Goal: Task Accomplishment & Management: Manage account settings

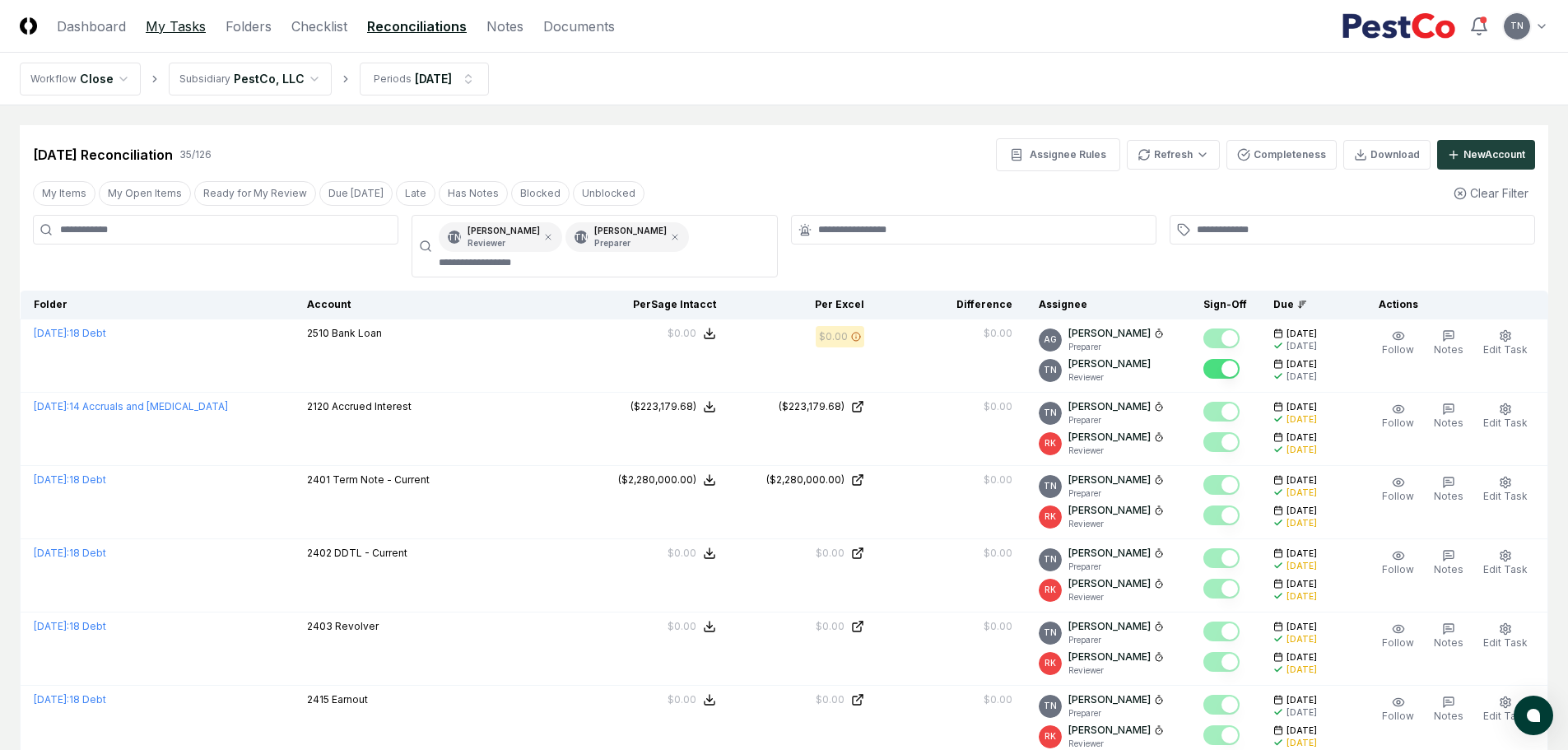
click at [162, 25] on link "My Tasks" at bounding box center [176, 26] width 60 height 20
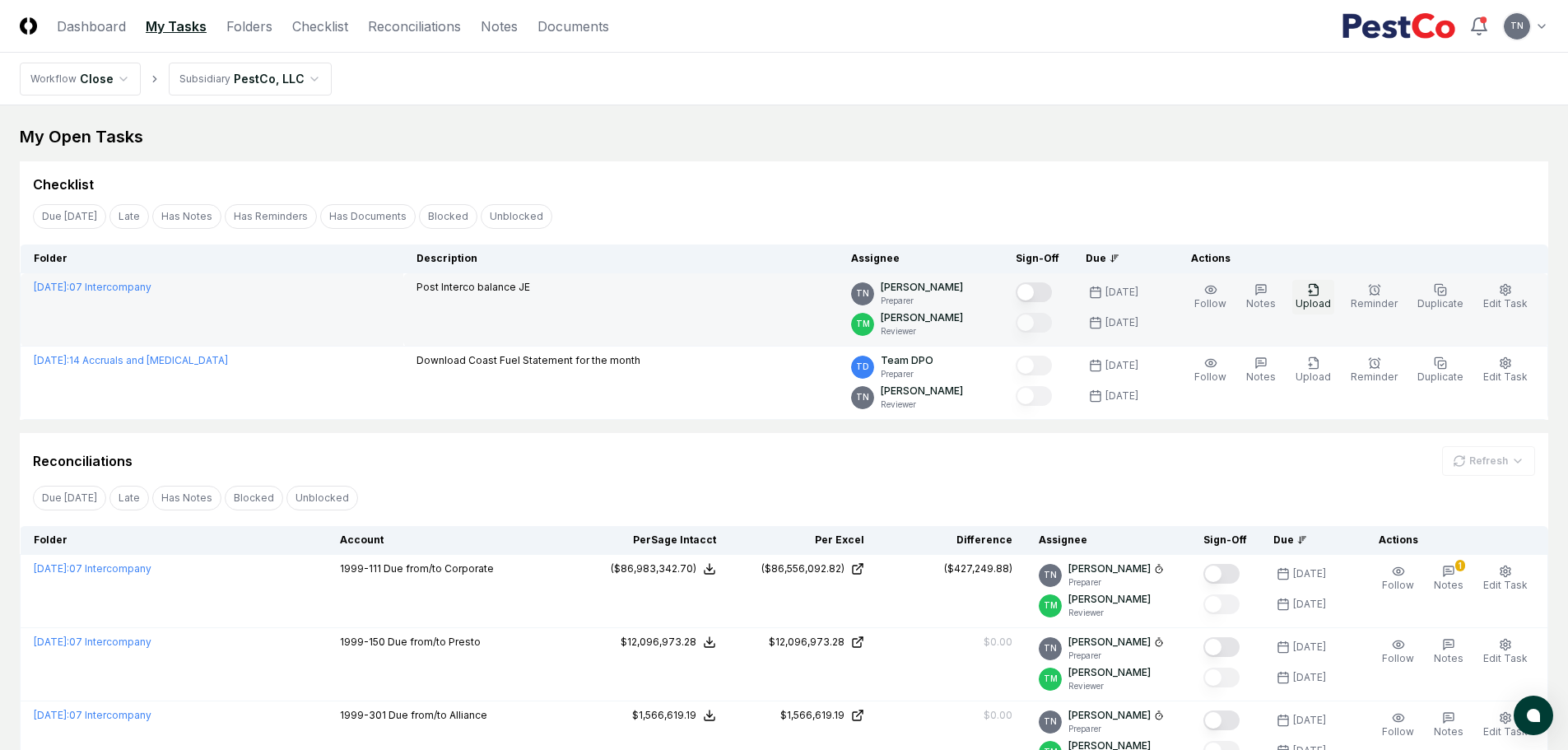
click at [1320, 293] on icon "button" at bounding box center [1314, 290] width 13 height 13
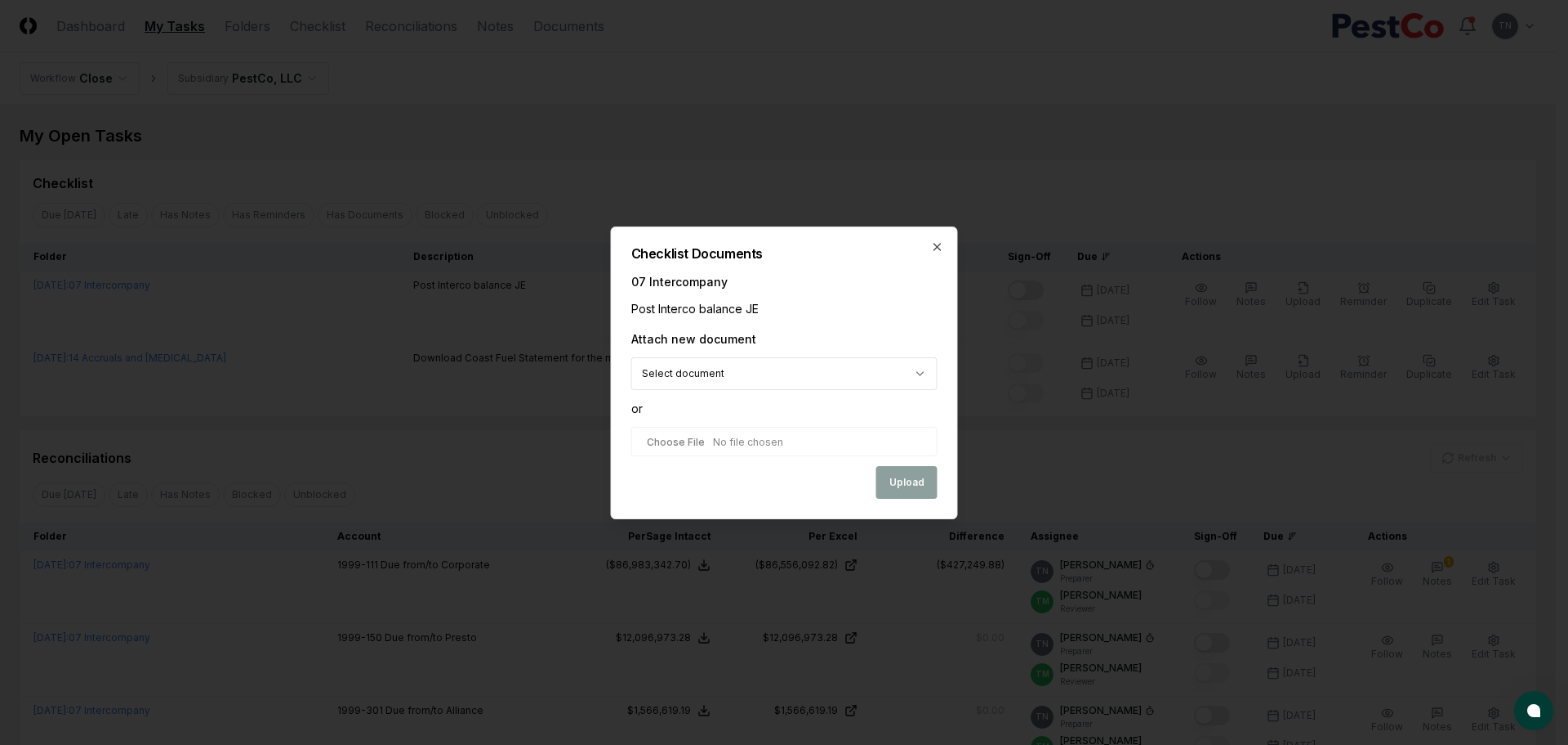
type input "**********"
click at [921, 492] on button "Upload" at bounding box center [907, 482] width 61 height 33
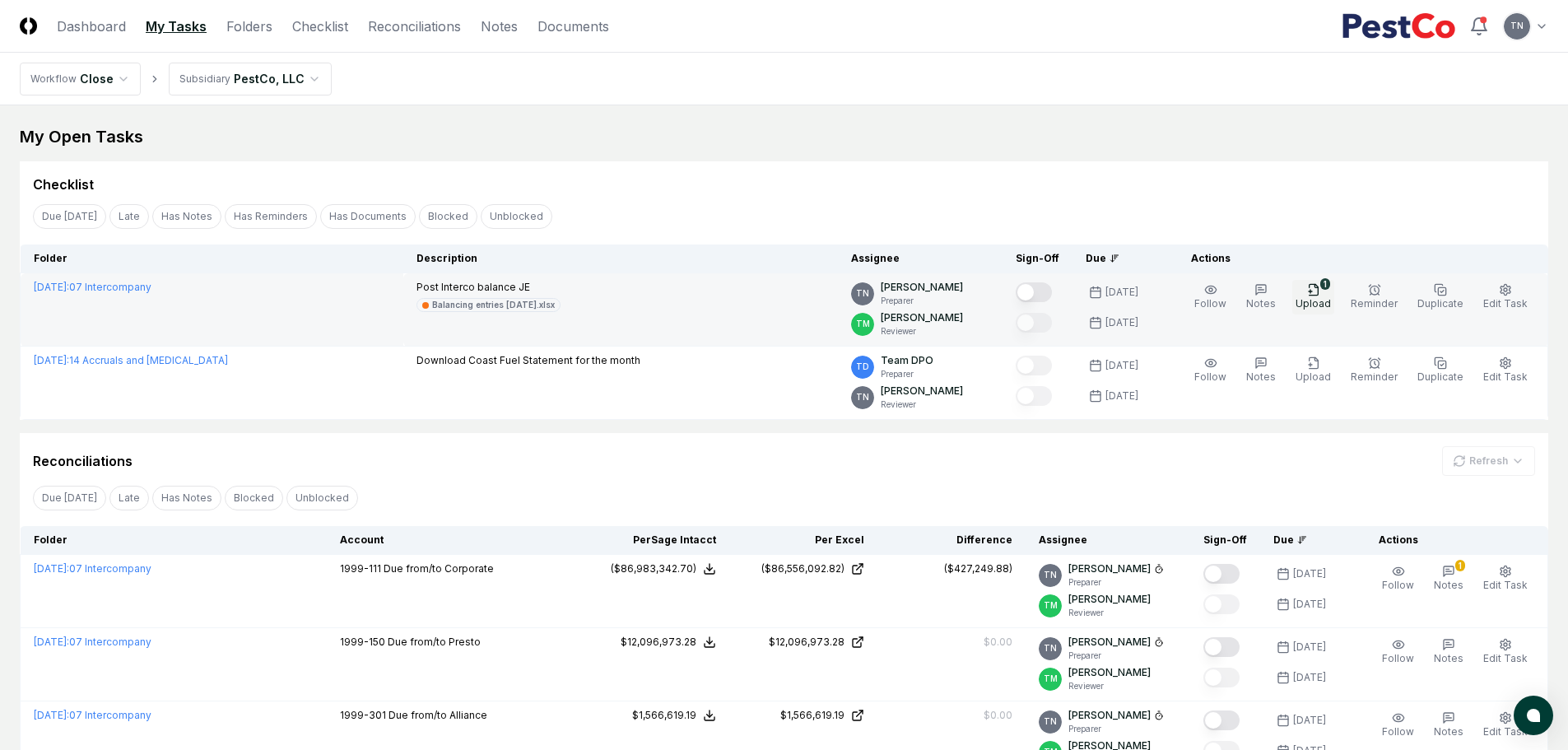
click at [1320, 293] on icon "button" at bounding box center [1314, 290] width 13 height 13
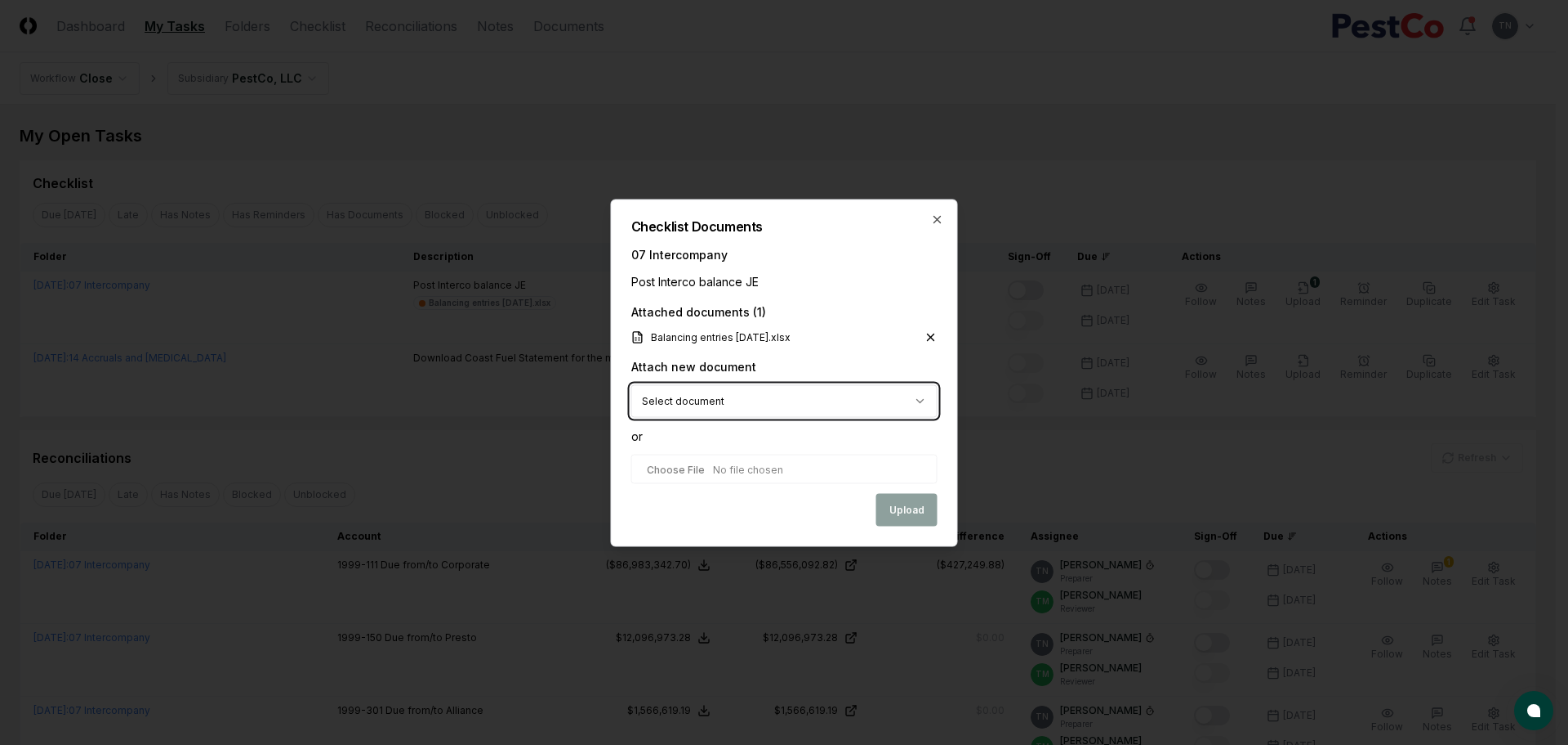
type input "**********"
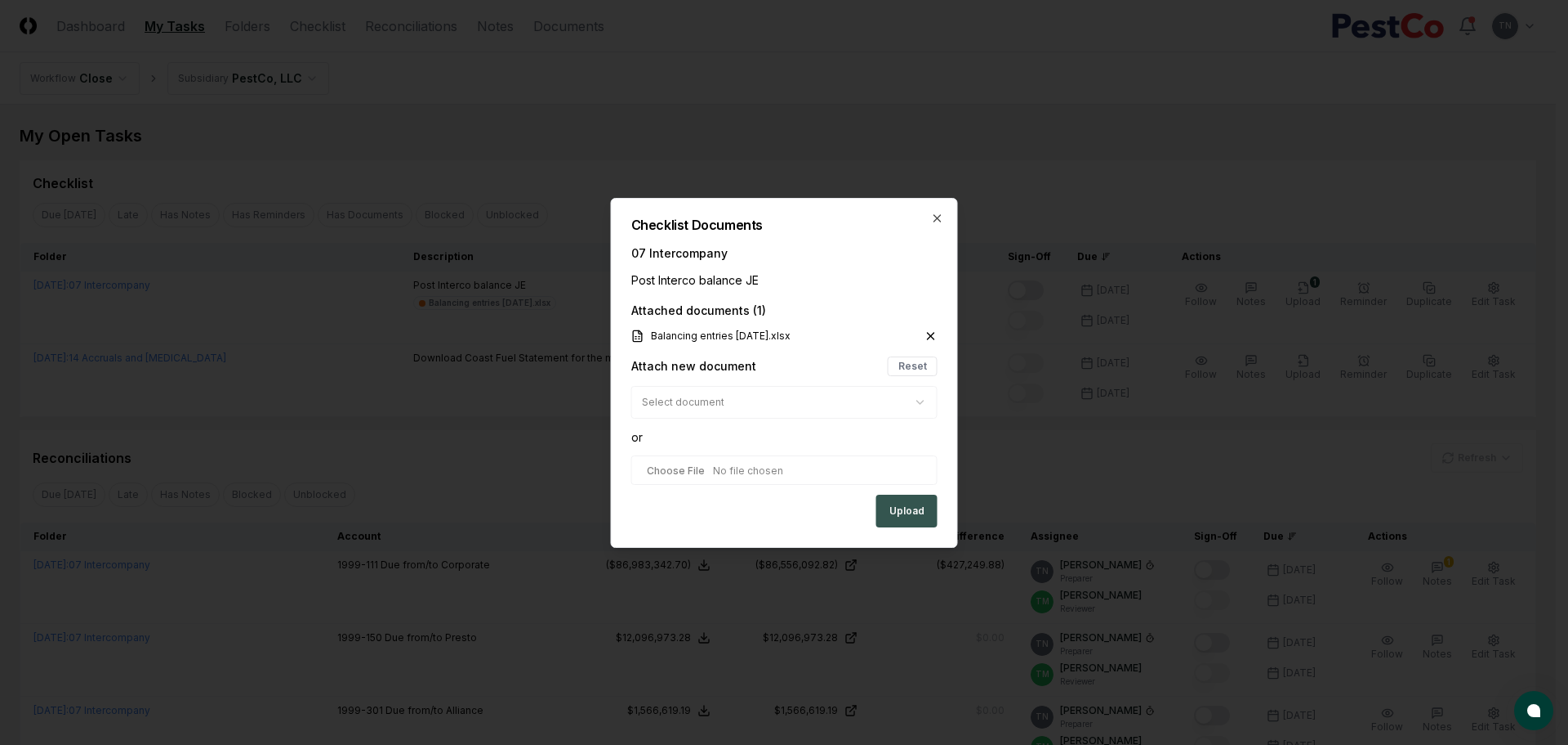
click at [916, 508] on button "Upload" at bounding box center [907, 510] width 61 height 33
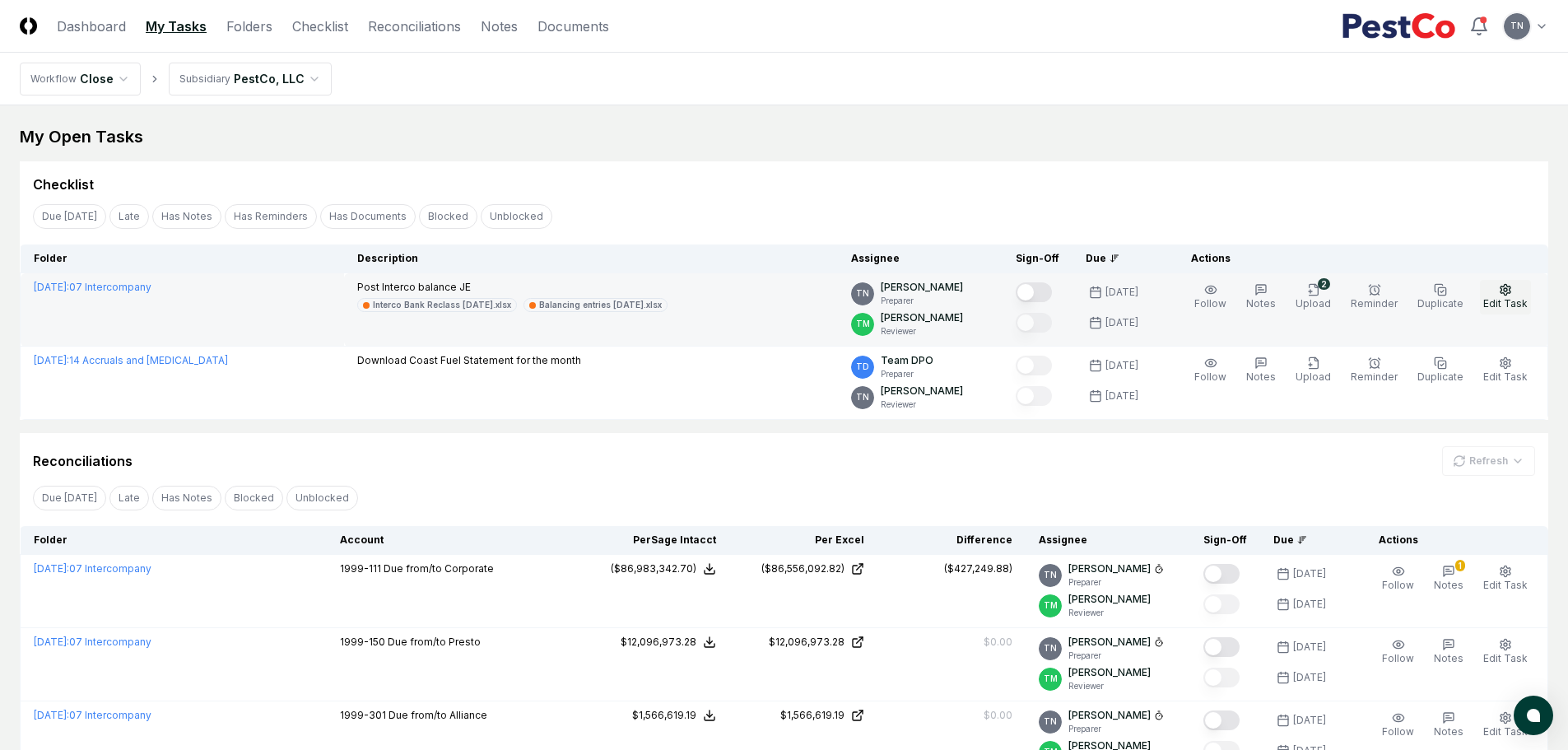
click at [1504, 291] on icon "button" at bounding box center [1505, 290] width 13 height 13
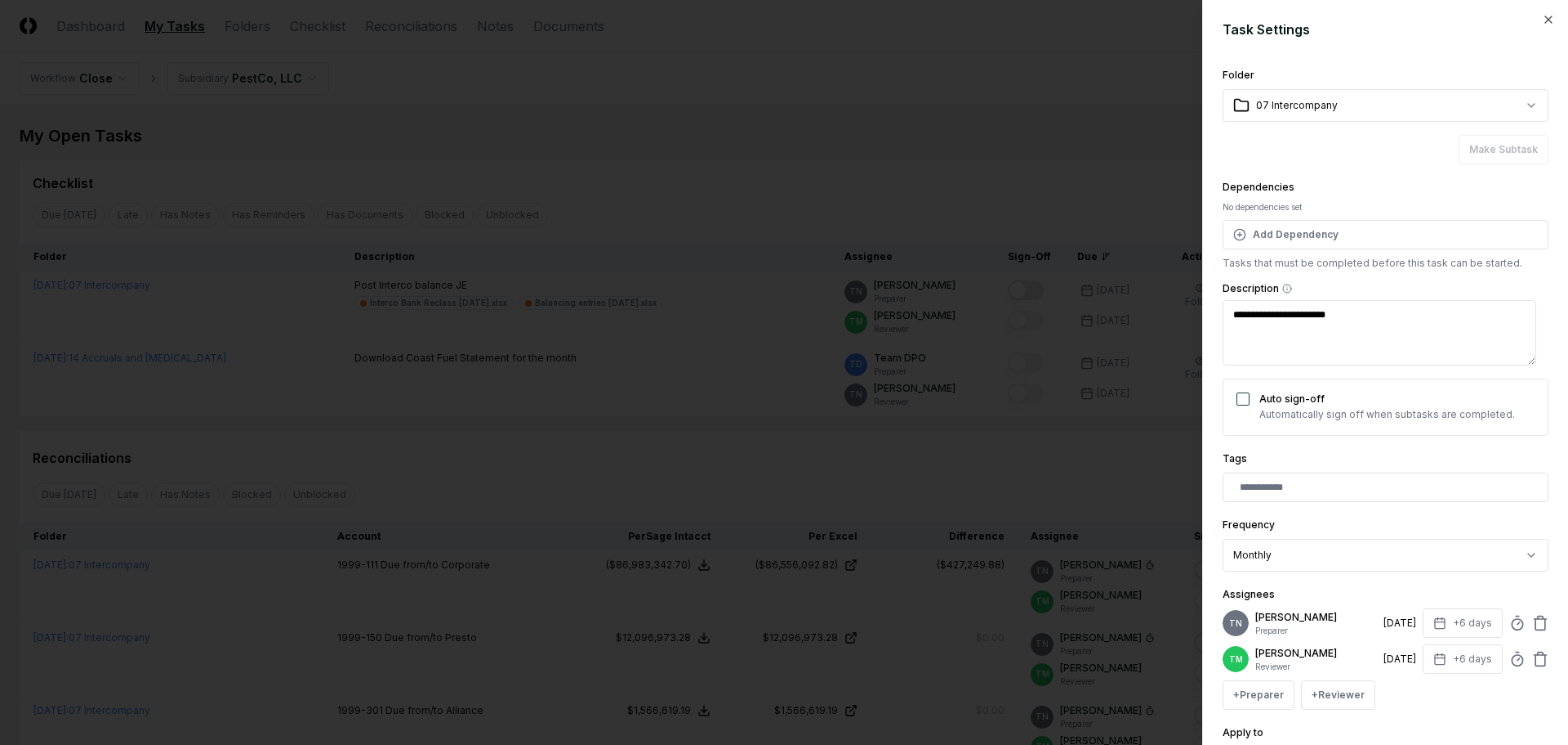
type textarea "*"
click at [1512, 627] on circle at bounding box center [1517, 623] width 10 height 10
type input "*"
type textarea "*"
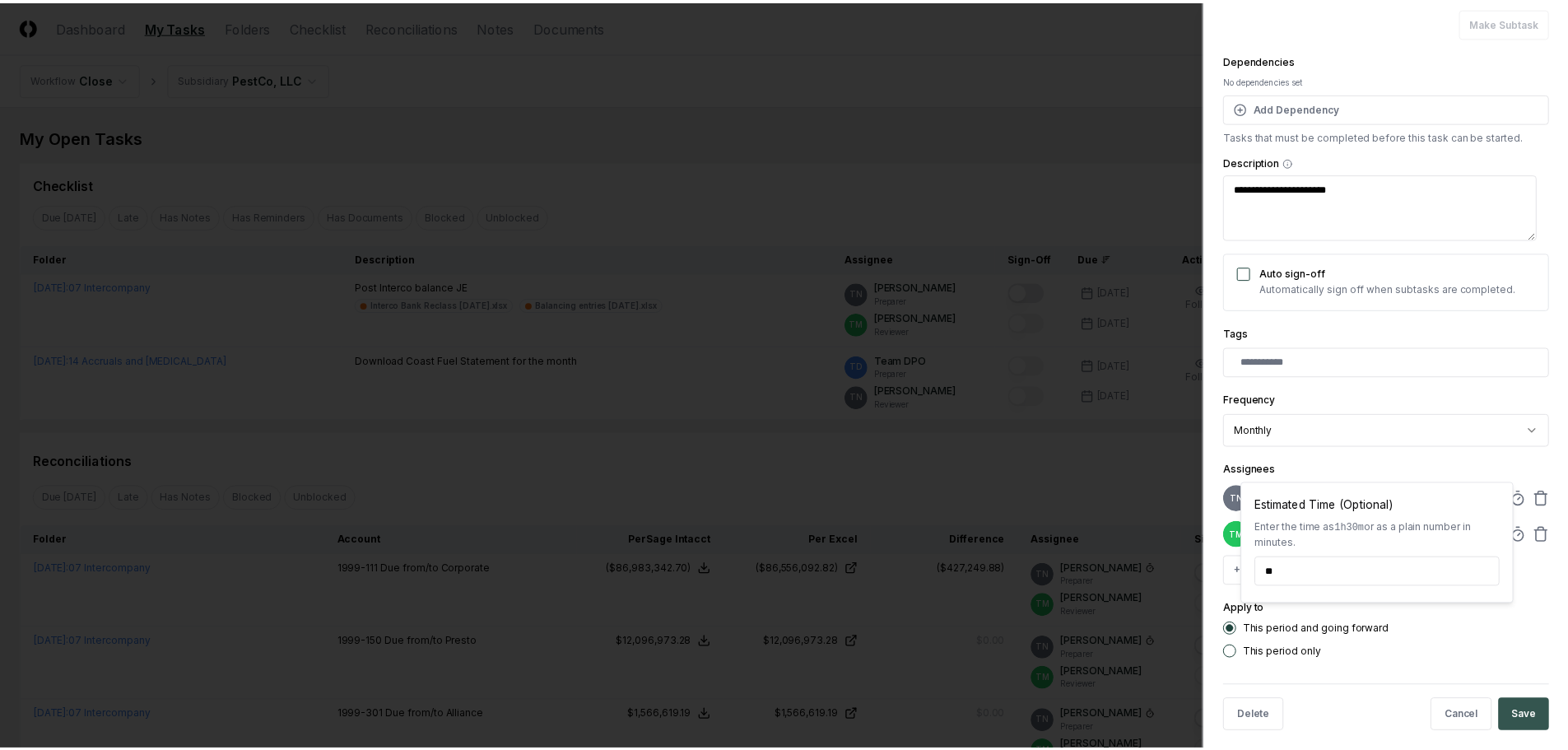
scroll to position [156, 0]
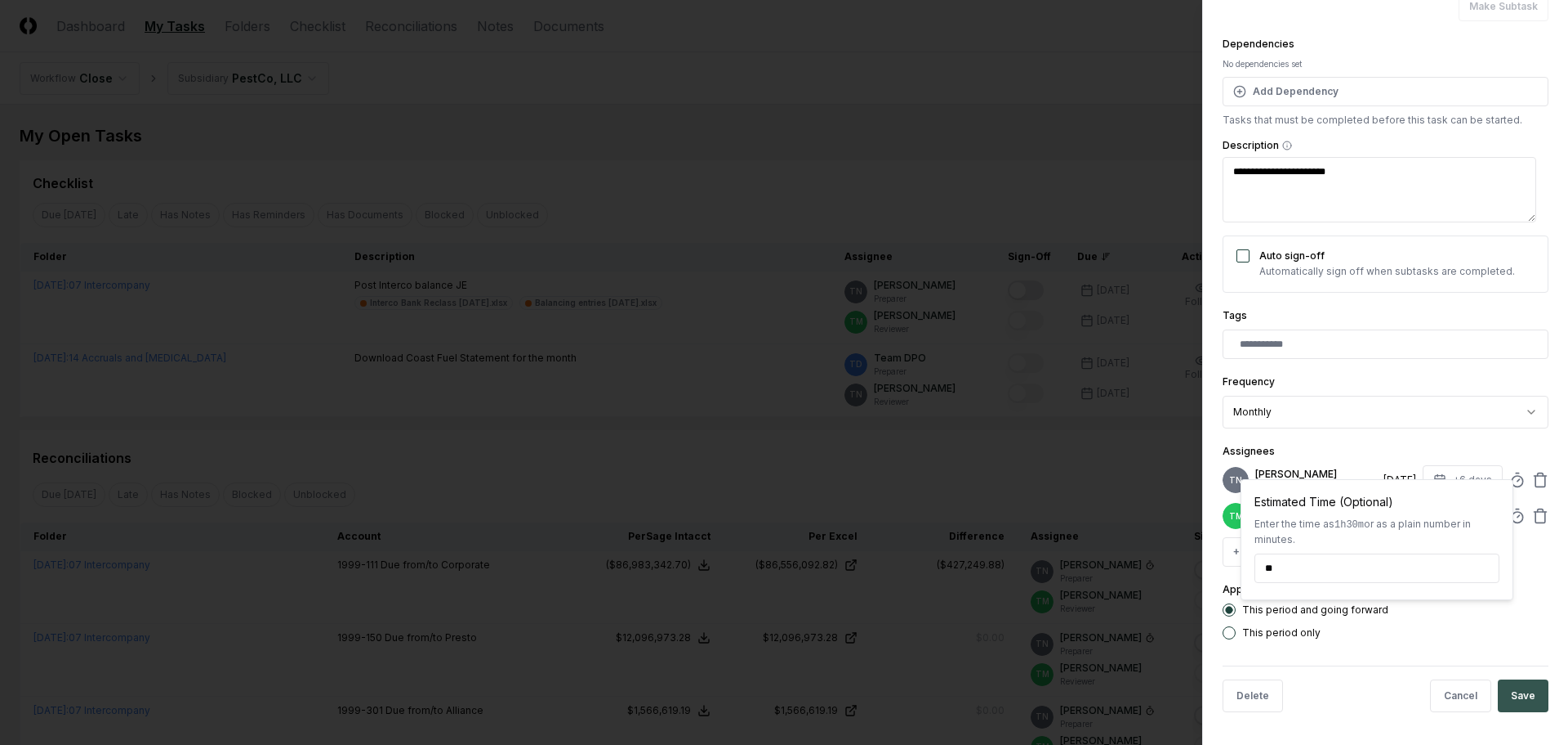
type input "******"
click at [1521, 695] on button "Save" at bounding box center [1523, 695] width 51 height 33
type textarea "*"
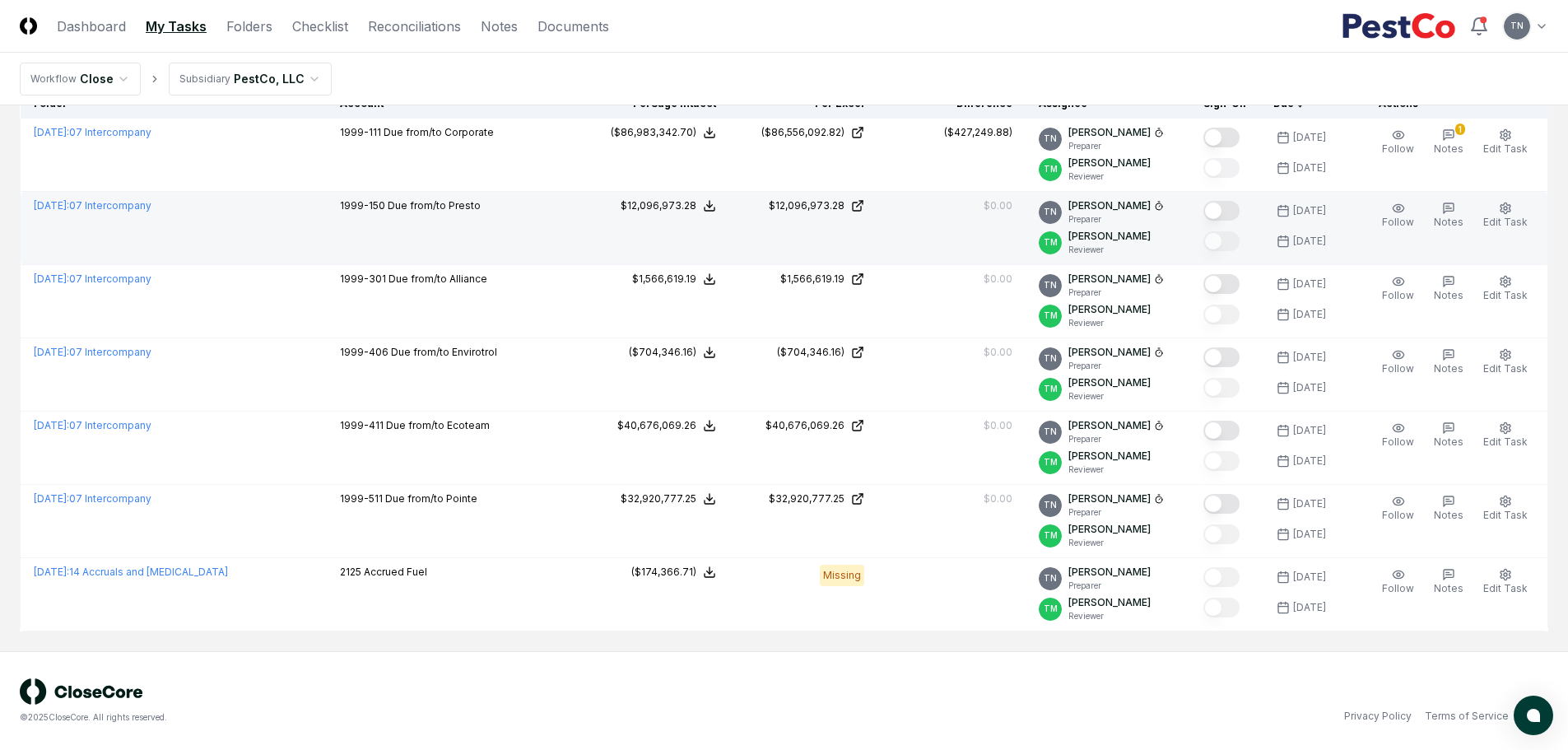
scroll to position [0, 0]
